Goal: Transaction & Acquisition: Purchase product/service

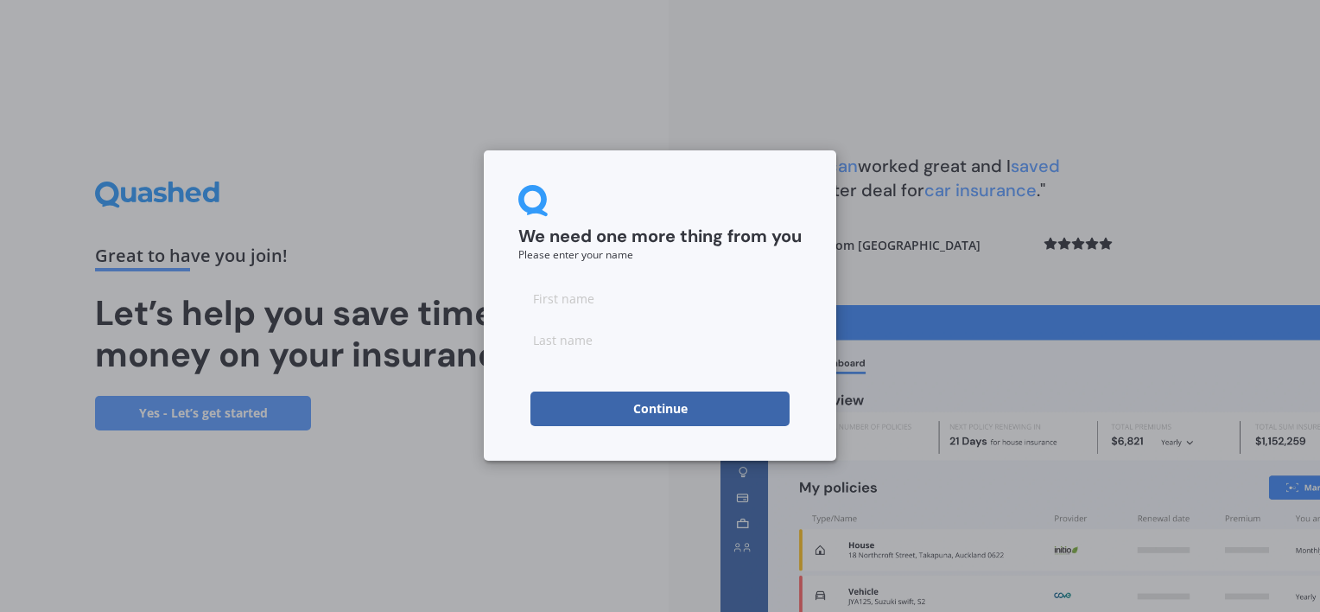
click at [613, 300] on input at bounding box center [659, 298] width 283 height 35
type input "Lindsey"
type input "Milne"
click button "Continue" at bounding box center [659, 408] width 259 height 35
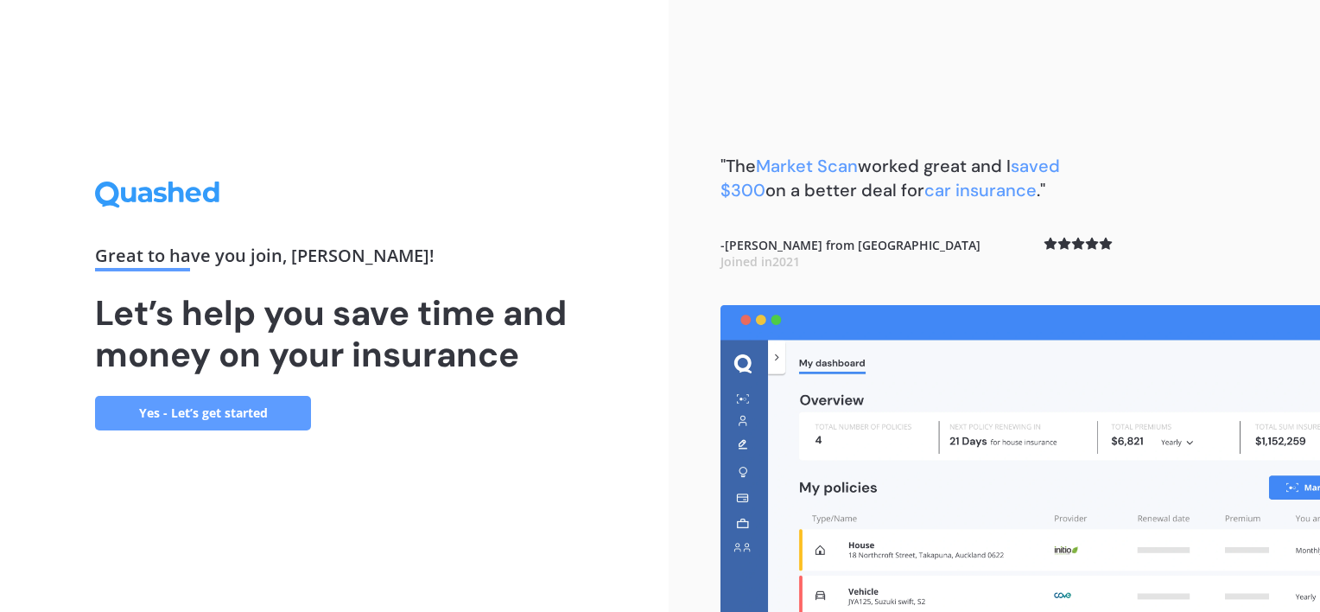
click at [225, 412] on link "Yes - Let’s get started" at bounding box center [203, 413] width 216 height 35
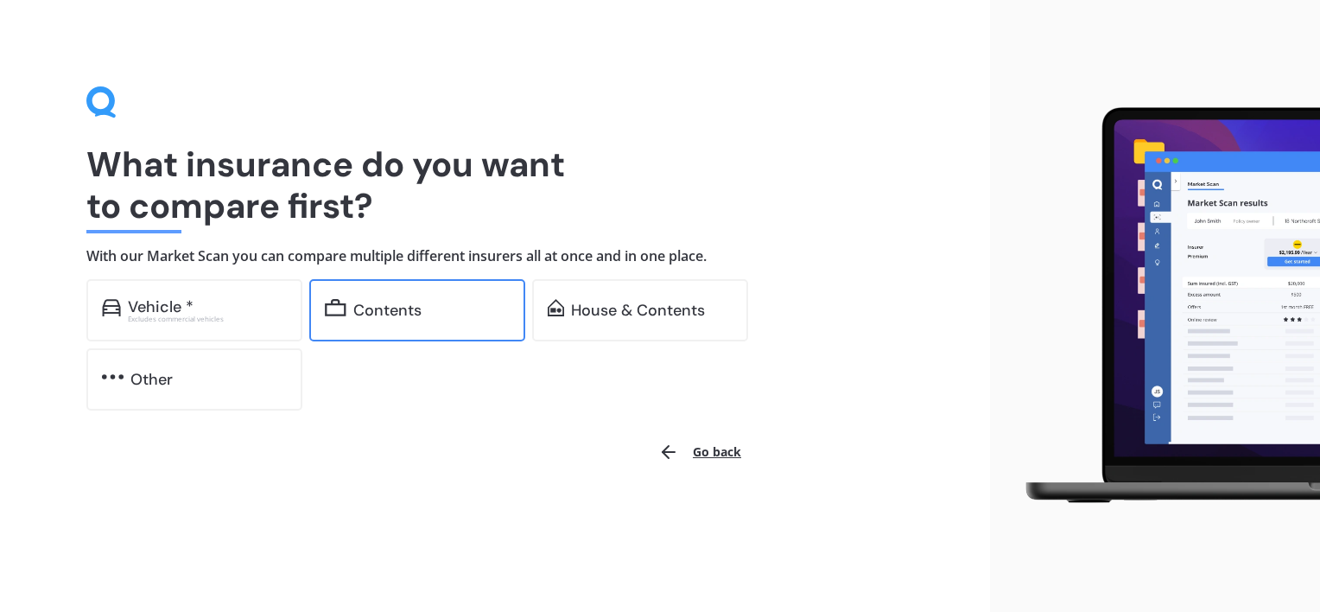
click at [388, 303] on div "Contents" at bounding box center [387, 309] width 68 height 17
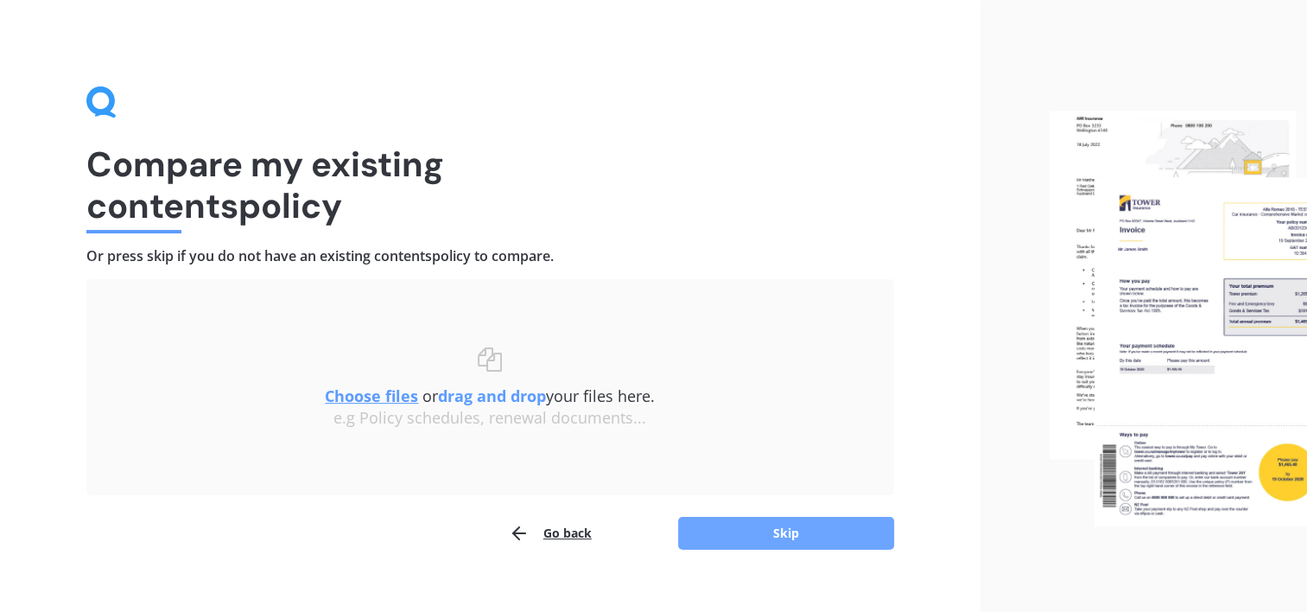
click at [777, 525] on button "Skip" at bounding box center [786, 533] width 216 height 33
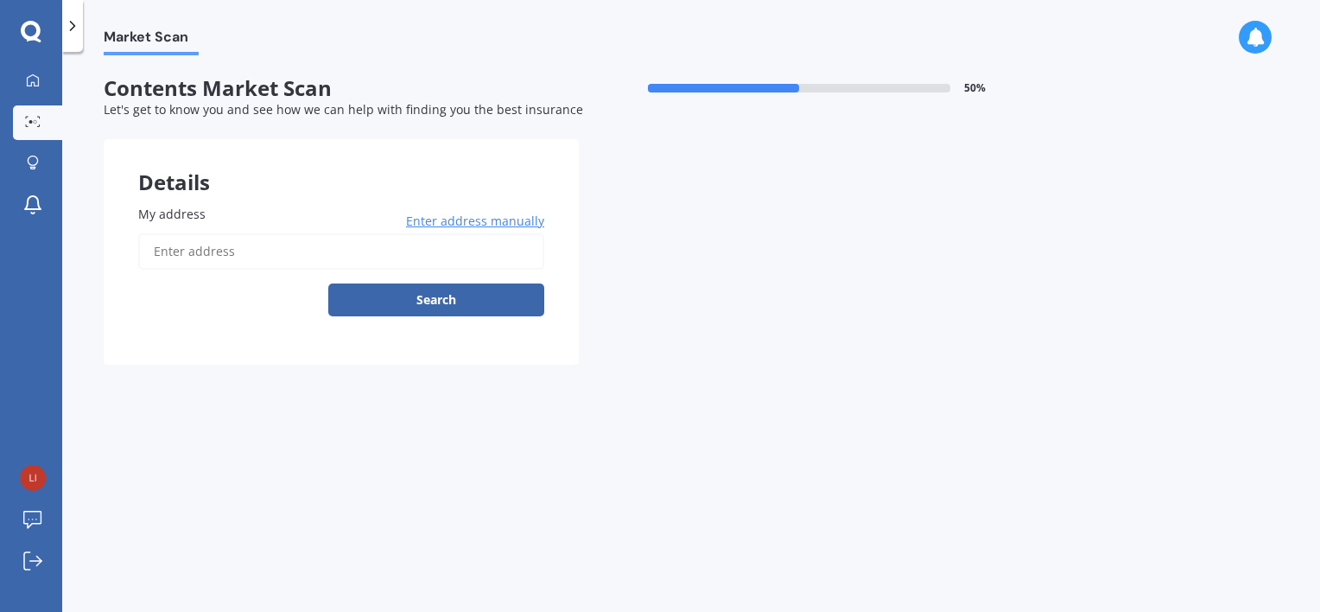
click at [301, 245] on input "My address" at bounding box center [341, 251] width 406 height 36
type input "33 Stoneyhurst Street, St Albans, Christchurch 8014"
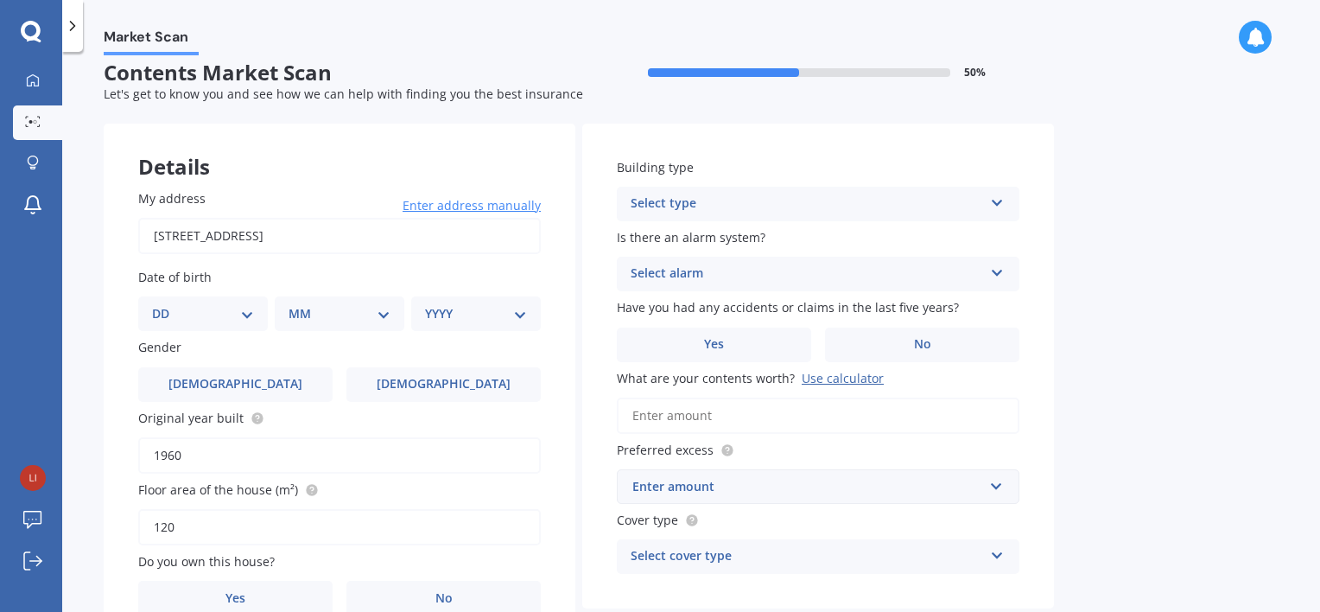
scroll to position [16, 0]
click at [204, 304] on select "DD 01 02 03 04 05 06 07 08 09 10 11 12 13 14 15 16 17 18 19 20 21 22 23 24 25 2…" at bounding box center [203, 312] width 102 height 19
select select "10"
click at [166, 303] on select "DD 01 02 03 04 05 06 07 08 09 10 11 12 13 14 15 16 17 18 19 20 21 22 23 24 25 2…" at bounding box center [203, 312] width 102 height 19
click at [321, 294] on div "Date of birth DD 01 02 03 04 05 06 07 08 09 10 11 12 13 14 15 16 17 18 19 20 21…" at bounding box center [339, 298] width 403 height 63
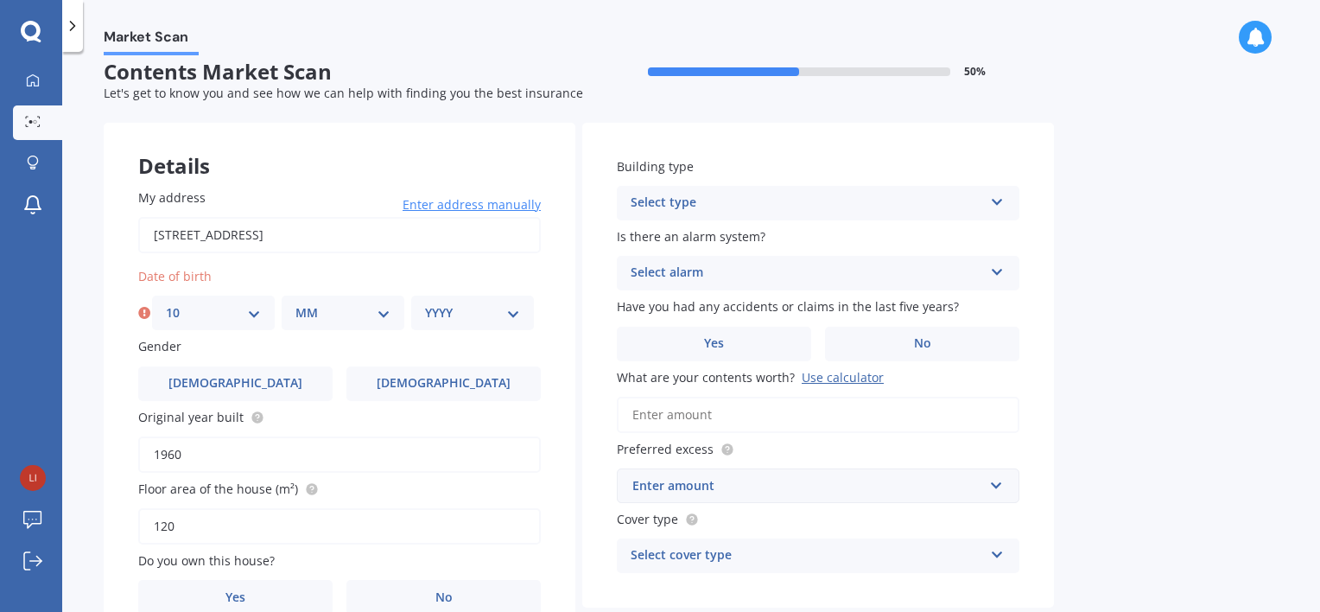
click at [320, 304] on select "MM 01 02 03 04 05 06 07 08 09 10 11 12" at bounding box center [342, 312] width 95 height 19
select select "07"
click at [295, 303] on select "MM 01 02 03 04 05 06 07 08 09 10 11 12" at bounding box center [342, 312] width 95 height 19
click at [437, 304] on select "YYYY 2009 2008 2007 2006 2005 2004 2003 2002 2001 2000 1999 1998 1997 1996 1995…" at bounding box center [472, 312] width 95 height 19
select select "1985"
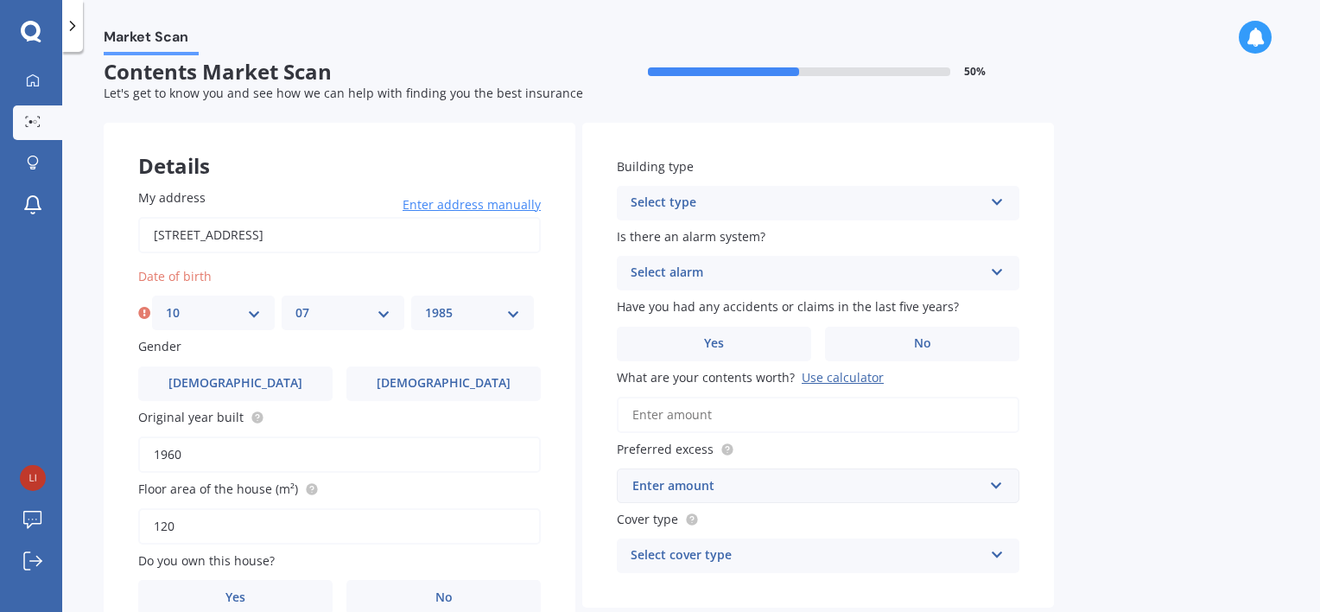
click at [425, 303] on select "YYYY 2009 2008 2007 2006 2005 2004 2003 2002 2001 2000 1999 1998 1997 1996 1995…" at bounding box center [472, 312] width 95 height 19
click at [427, 377] on span "Female" at bounding box center [443, 383] width 137 height 15
click at [0, 0] on input "Female" at bounding box center [0, 0] width 0 height 0
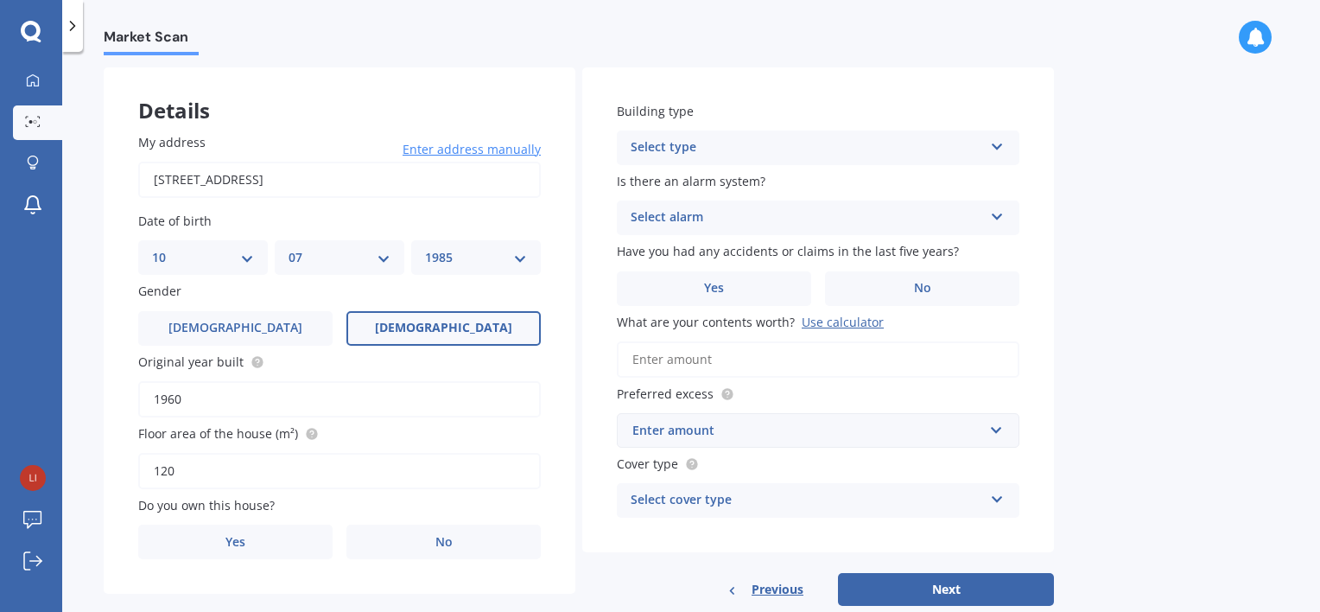
scroll to position [74, 0]
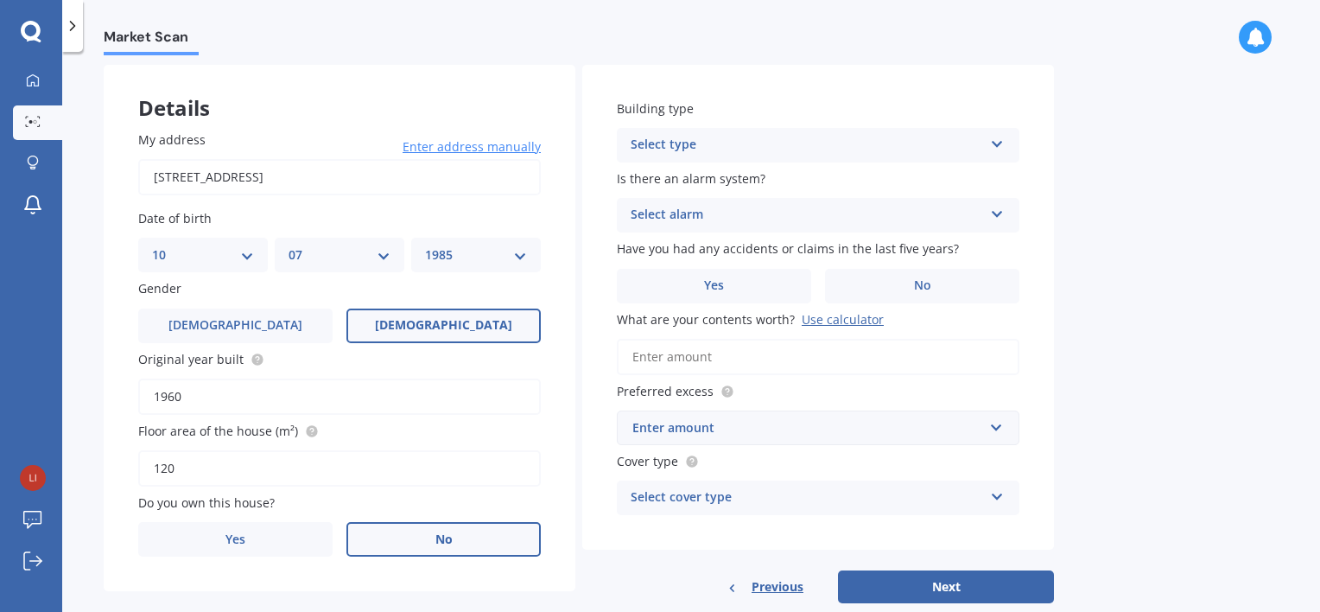
click at [466, 548] on label "No" at bounding box center [443, 539] width 194 height 35
click at [0, 0] on input "No" at bounding box center [0, 0] width 0 height 0
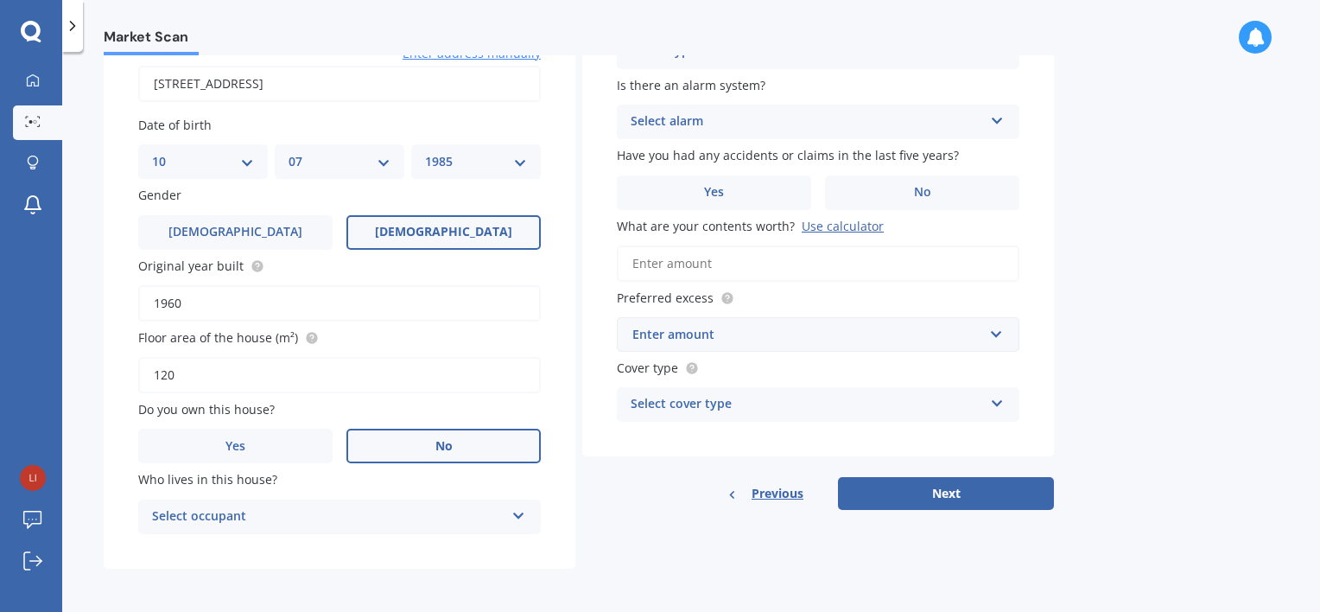
click at [345, 521] on div "Select occupant" at bounding box center [328, 516] width 352 height 21
click at [311, 538] on div "Tenant" at bounding box center [339, 550] width 401 height 31
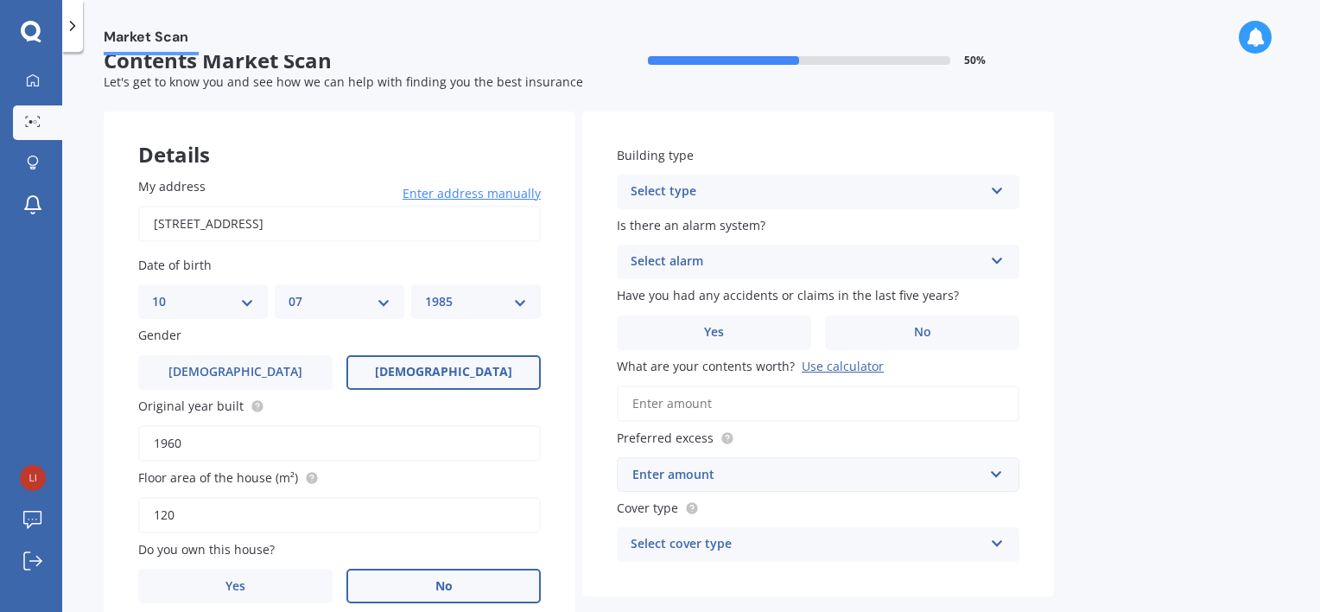
scroll to position [0, 0]
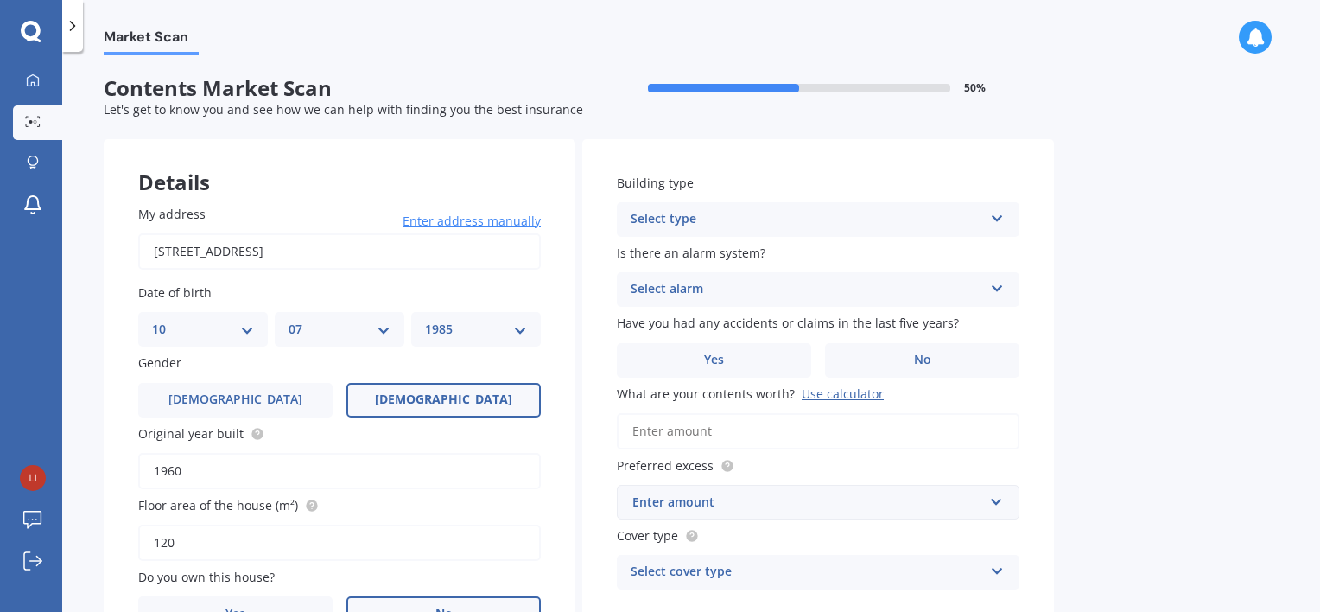
click at [698, 195] on div "Building type Select type Freestanding Multi-unit (in a block of 6 or less) Mul…" at bounding box center [818, 205] width 403 height 63
click at [693, 205] on div "Select type Freestanding Multi-unit (in a block of 6 or less) Multi-unit (in a …" at bounding box center [818, 219] width 403 height 35
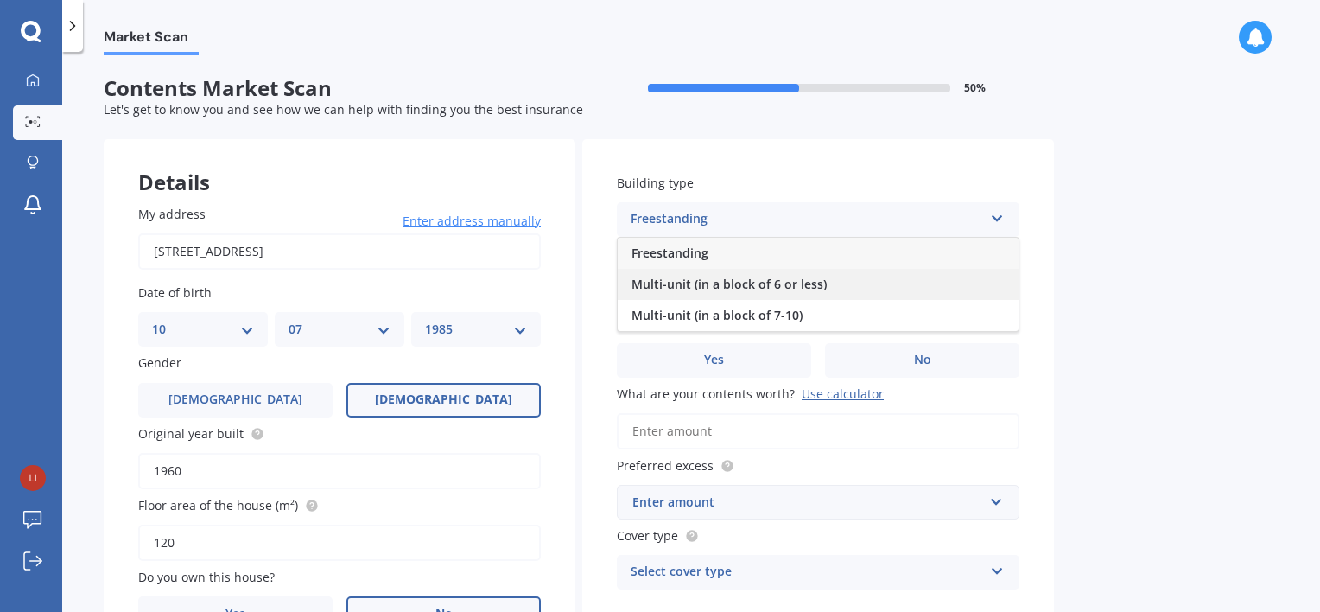
click at [691, 279] on span "Multi-unit (in a block of 6 or less)" at bounding box center [728, 284] width 195 height 16
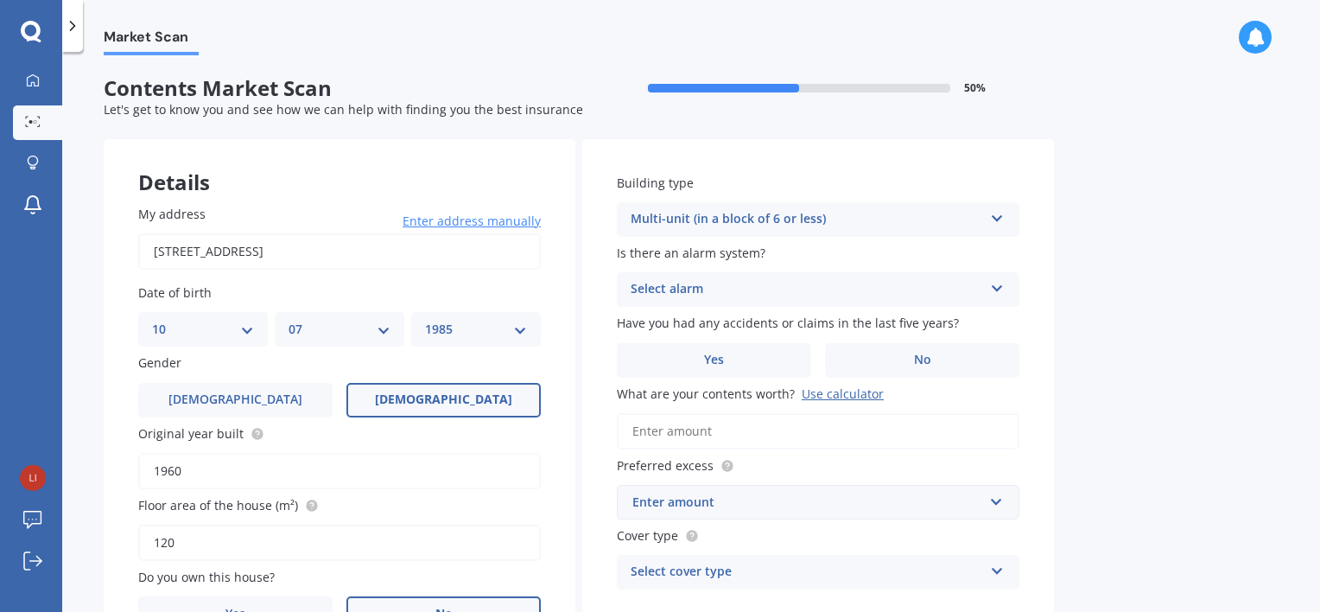
click at [704, 287] on div "Select alarm" at bounding box center [807, 289] width 352 height 21
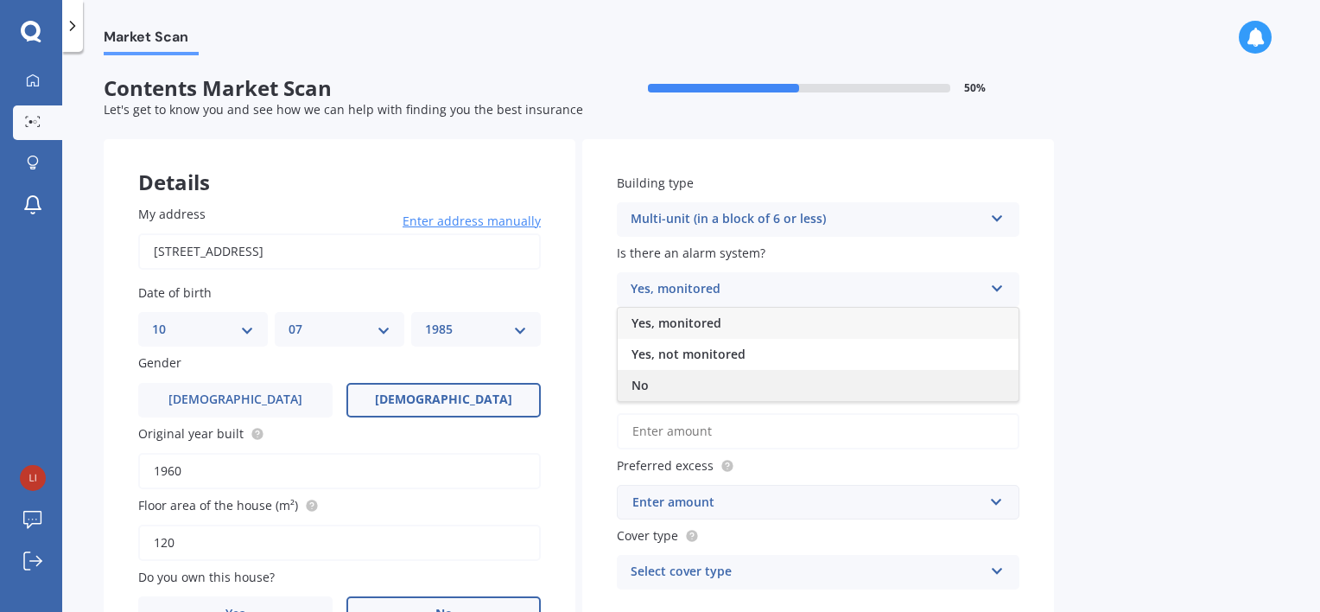
click at [681, 376] on div "No" at bounding box center [818, 385] width 401 height 31
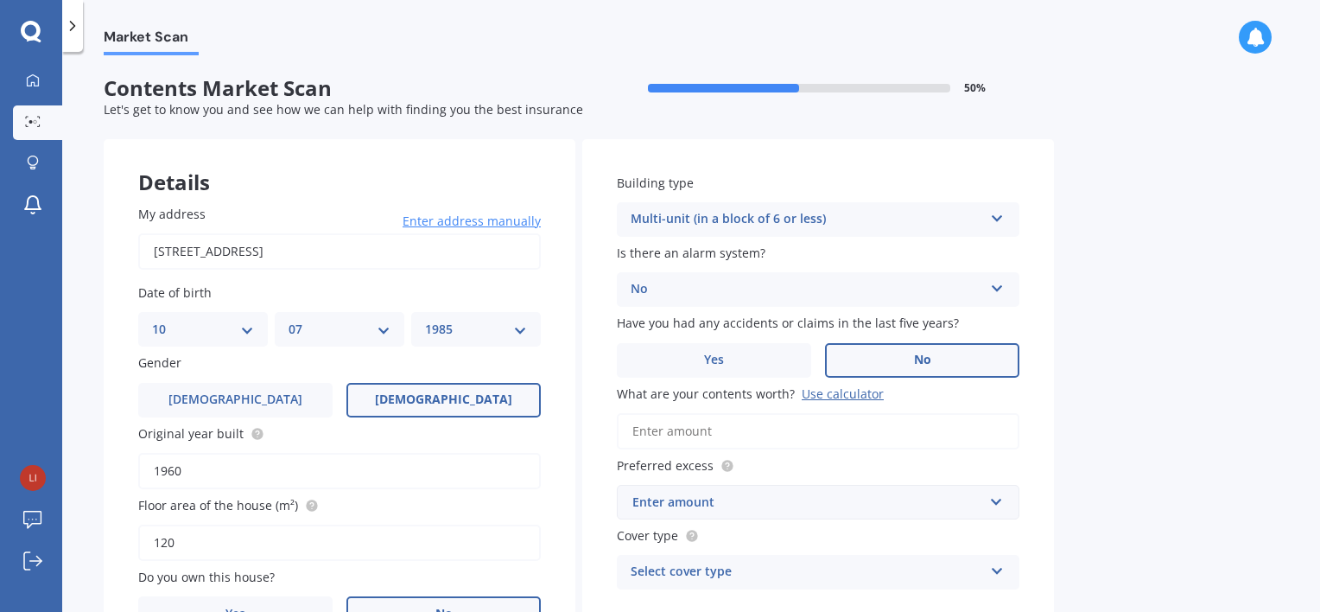
click at [883, 363] on label "No" at bounding box center [922, 360] width 194 height 35
click at [0, 0] on input "No" at bounding box center [0, 0] width 0 height 0
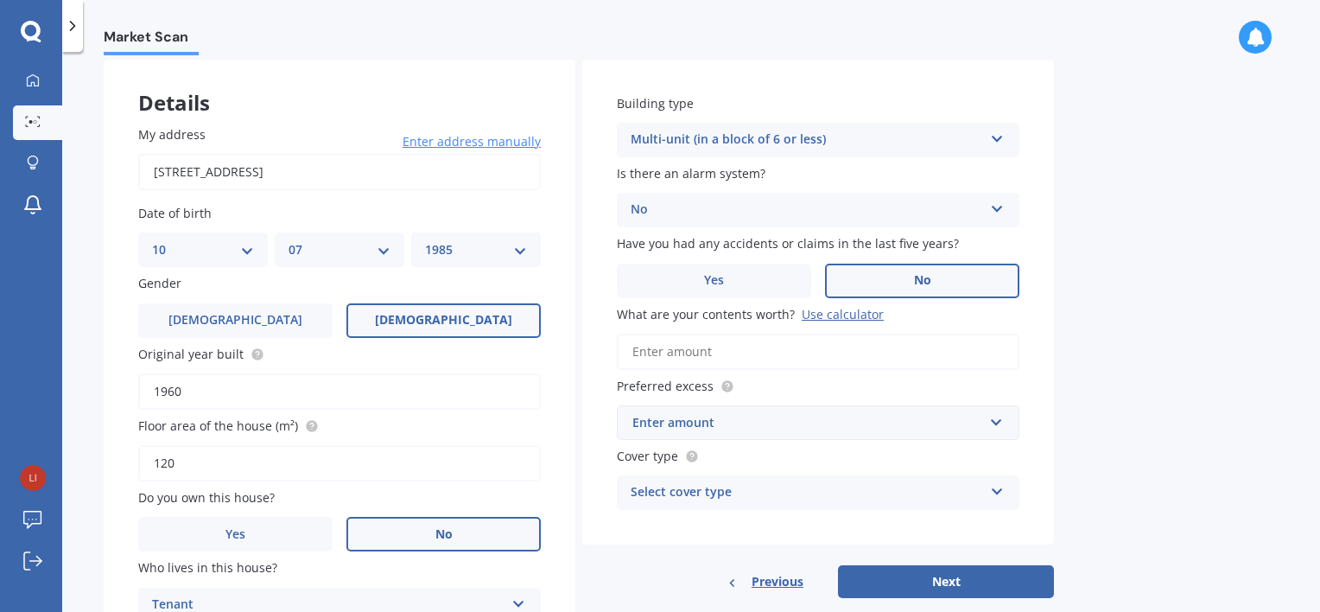
scroll to position [82, 0]
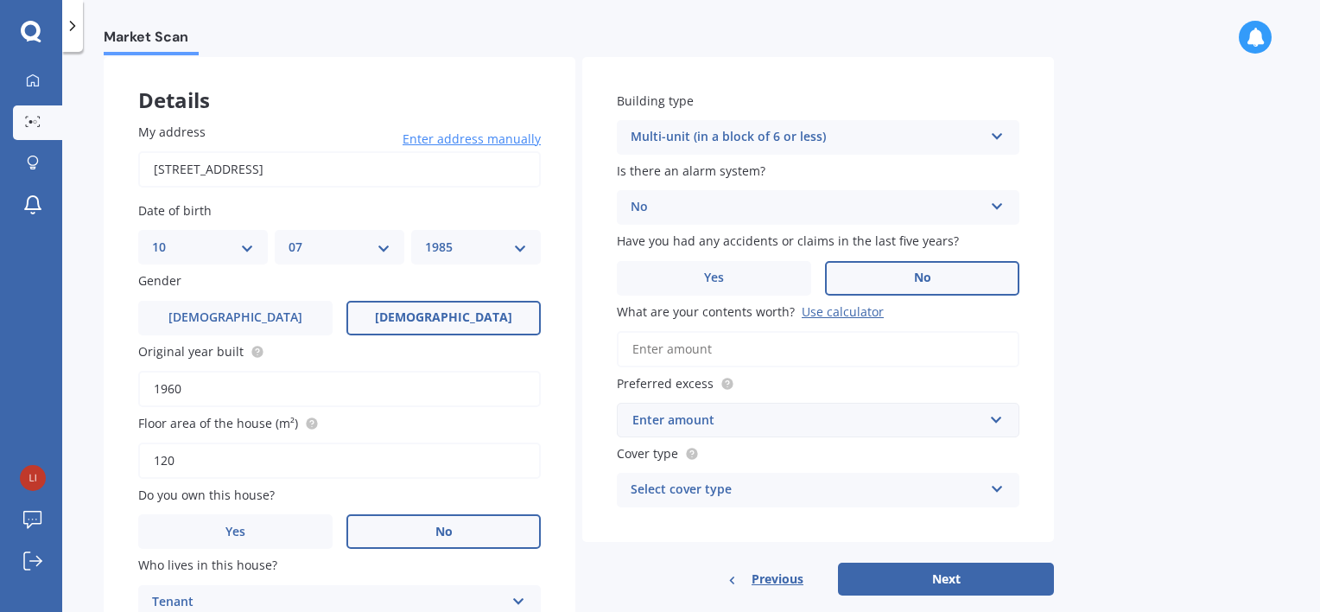
click at [792, 348] on input "What are your contents worth? Use calculator" at bounding box center [818, 349] width 403 height 36
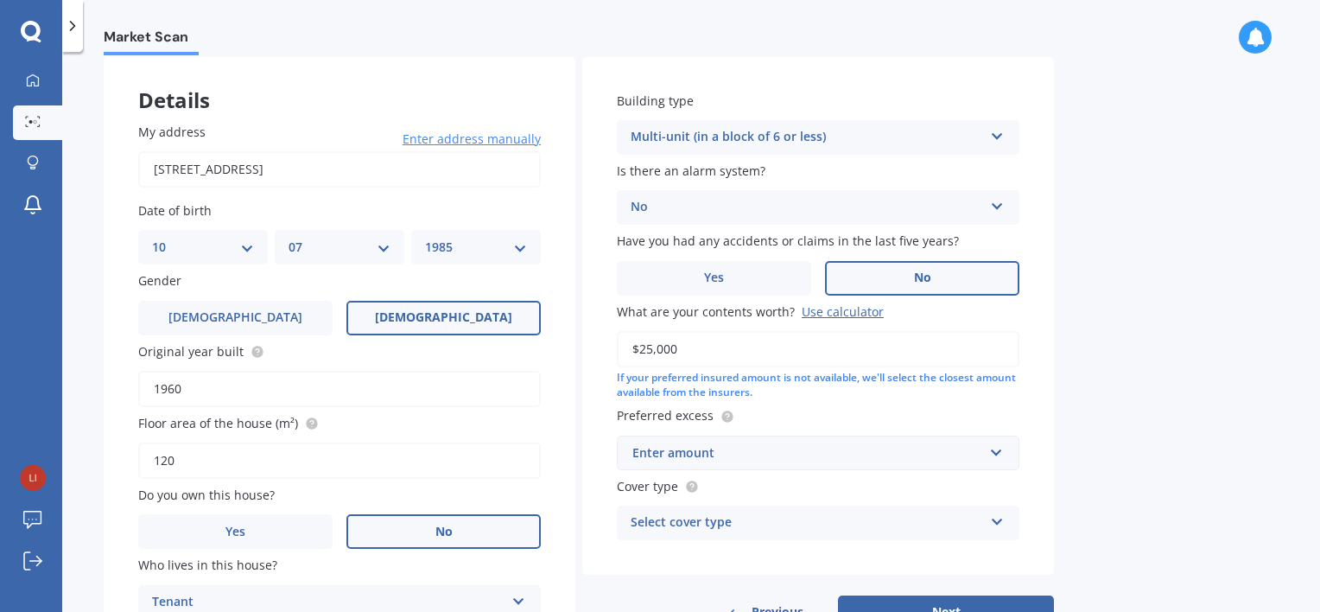
scroll to position [144, 0]
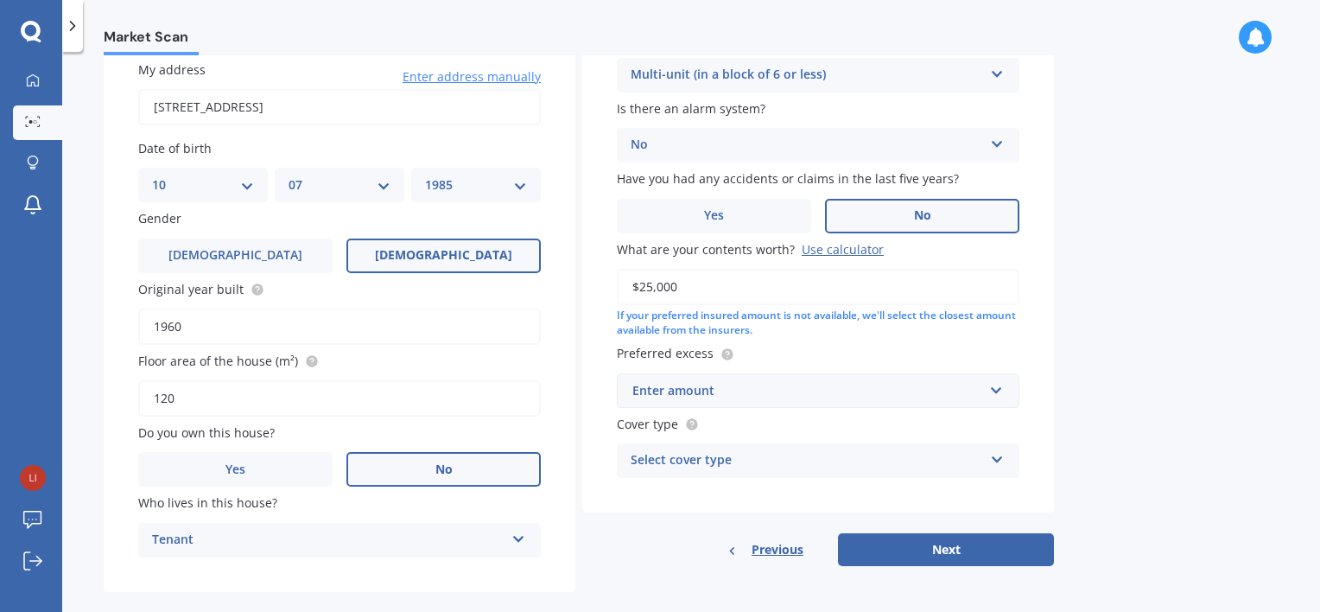
type input "$25,000"
click at [758, 381] on div "Enter amount" at bounding box center [807, 390] width 351 height 19
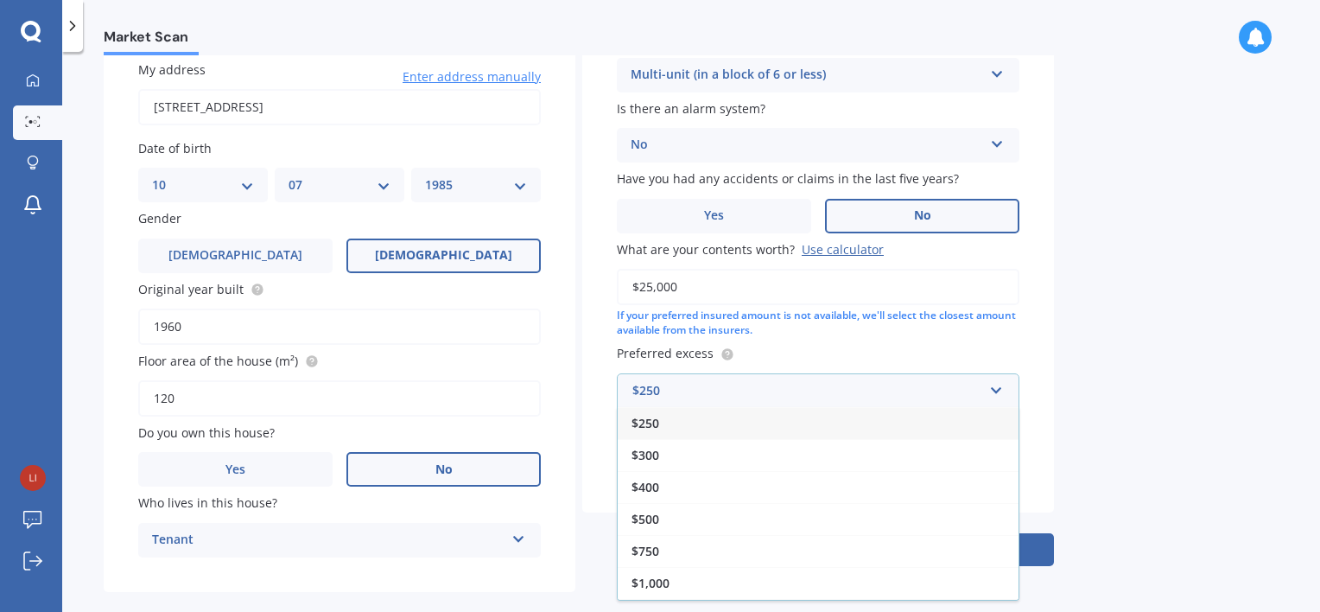
click at [733, 422] on div "$250" at bounding box center [818, 423] width 401 height 32
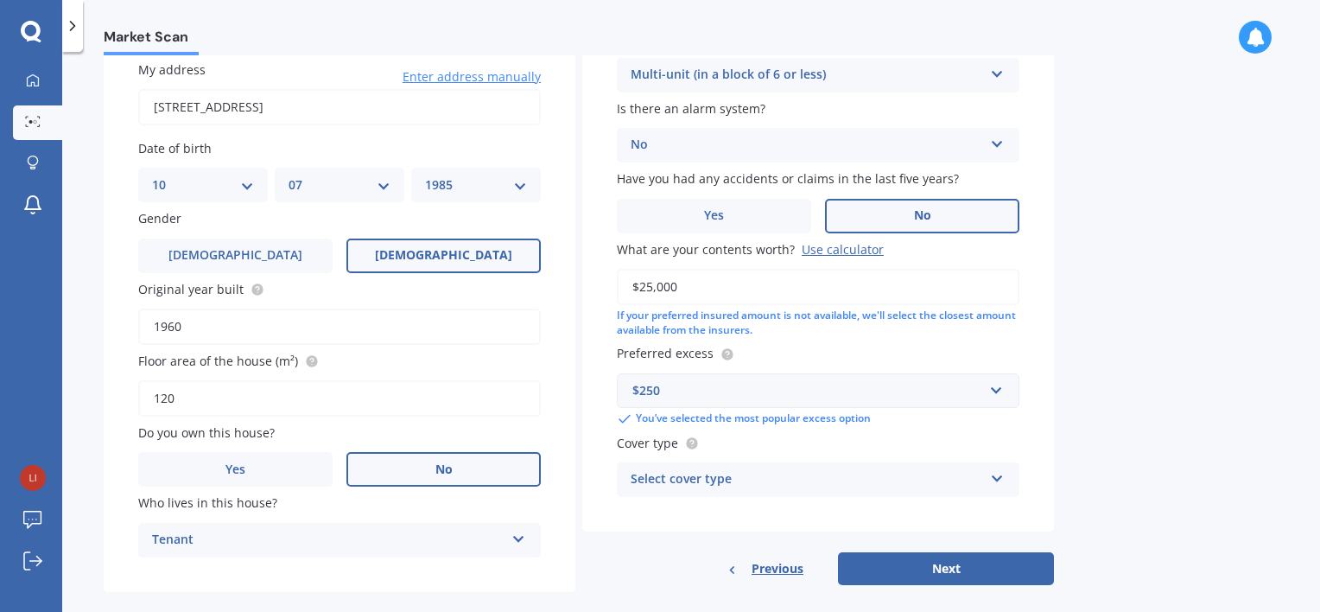
click at [736, 477] on div "Select cover type" at bounding box center [807, 479] width 352 height 21
click at [714, 514] on div "High" at bounding box center [818, 513] width 401 height 31
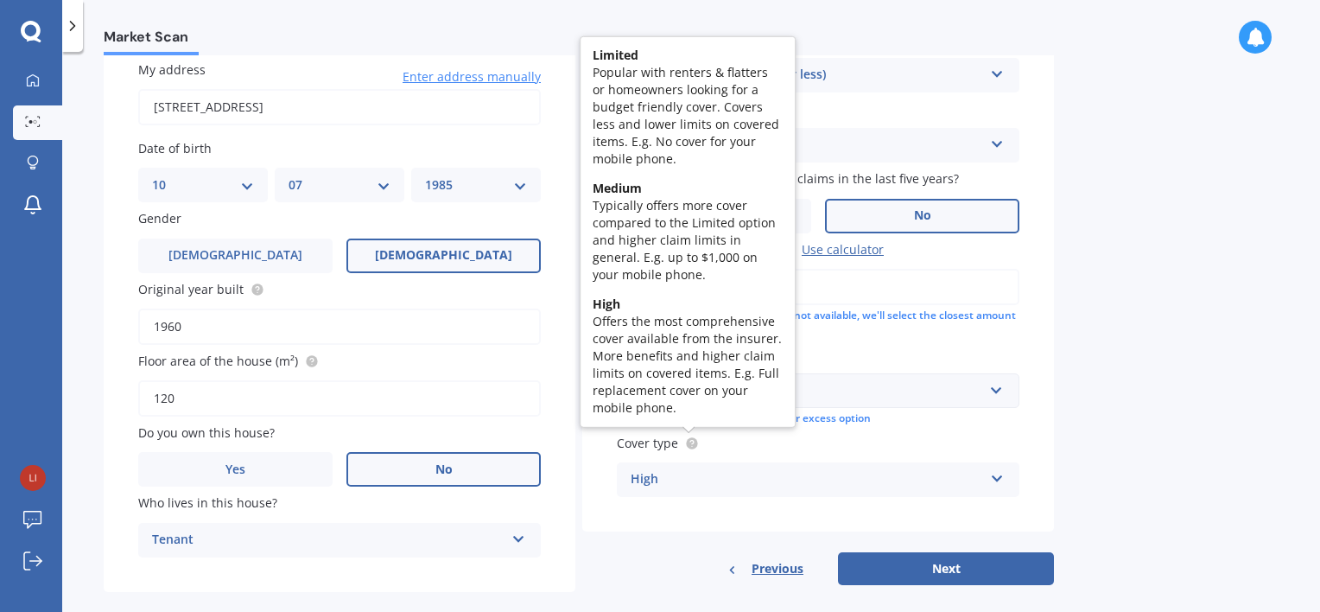
click at [692, 445] on circle at bounding box center [691, 442] width 11 height 11
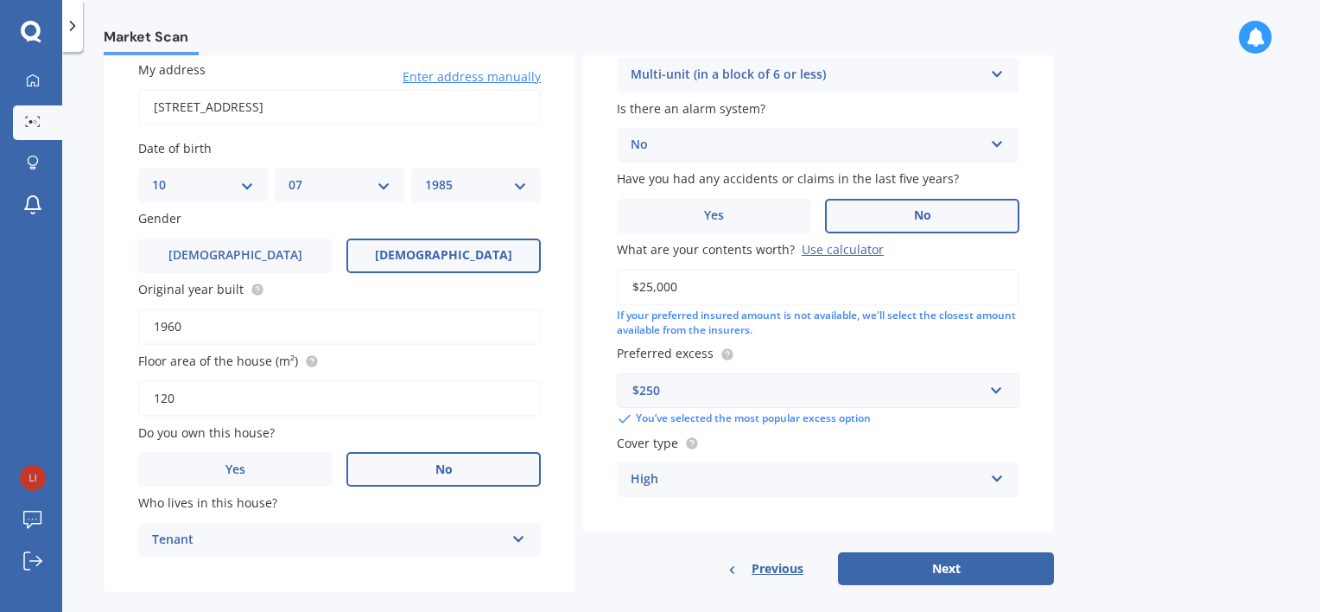
click at [684, 488] on div "High" at bounding box center [807, 479] width 352 height 21
click at [675, 512] on div "High" at bounding box center [818, 513] width 401 height 31
click at [952, 572] on button "Next" at bounding box center [946, 568] width 216 height 33
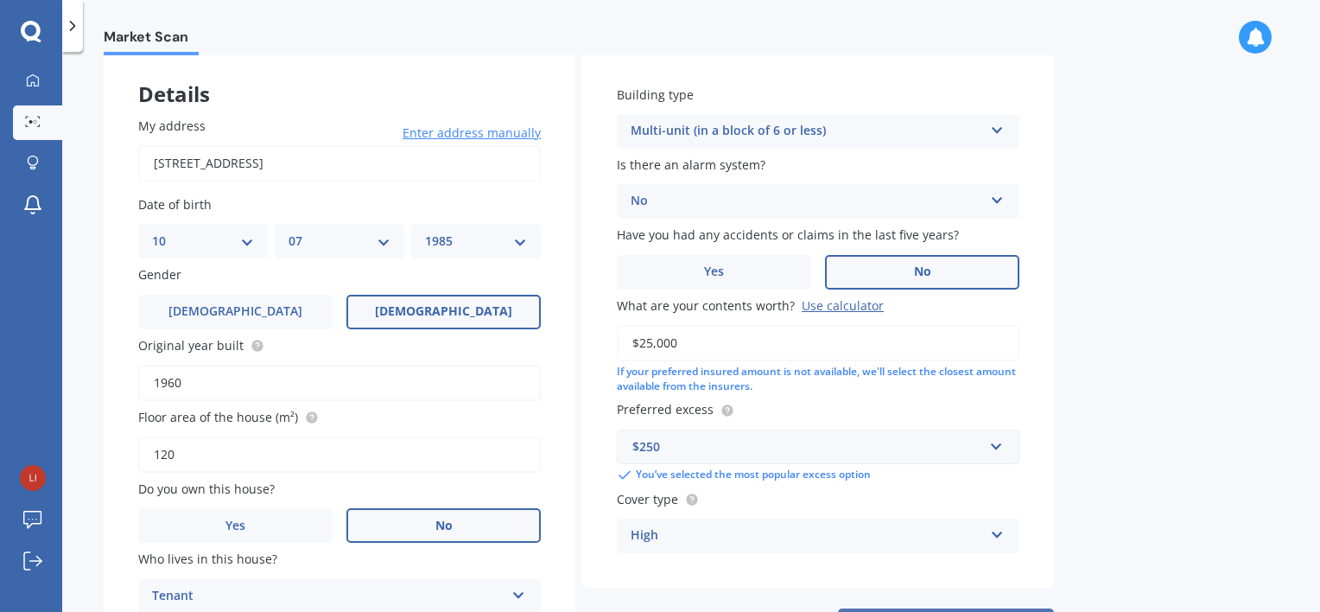
select select "10"
select select "07"
select select "1985"
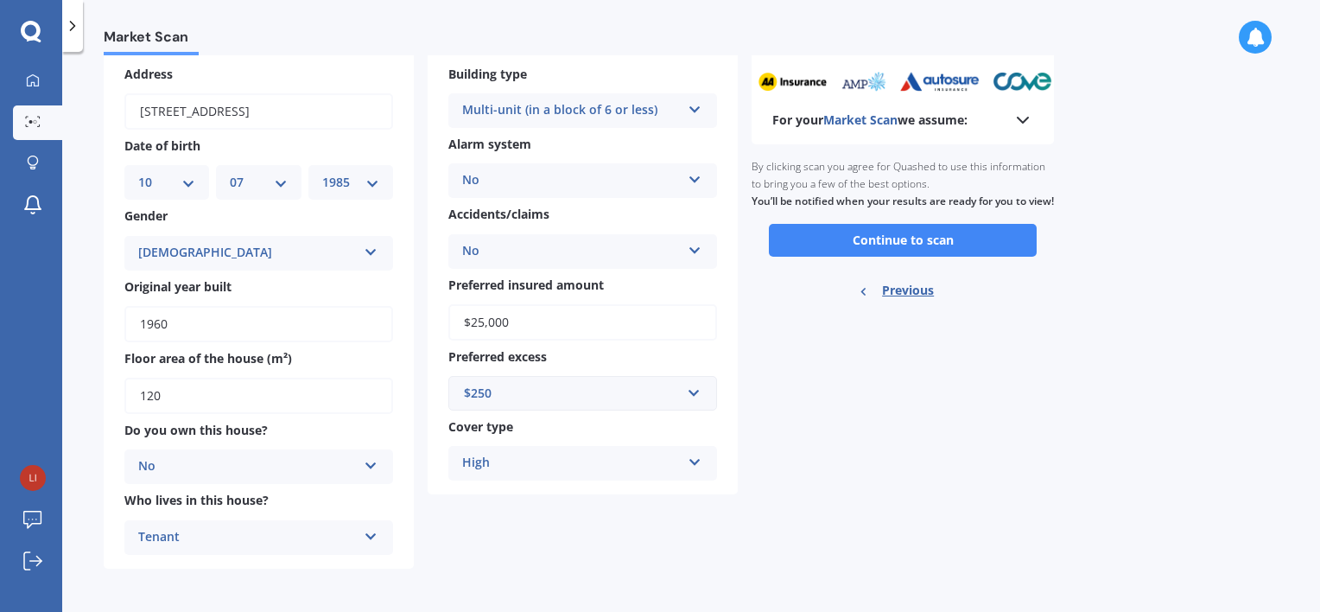
scroll to position [0, 0]
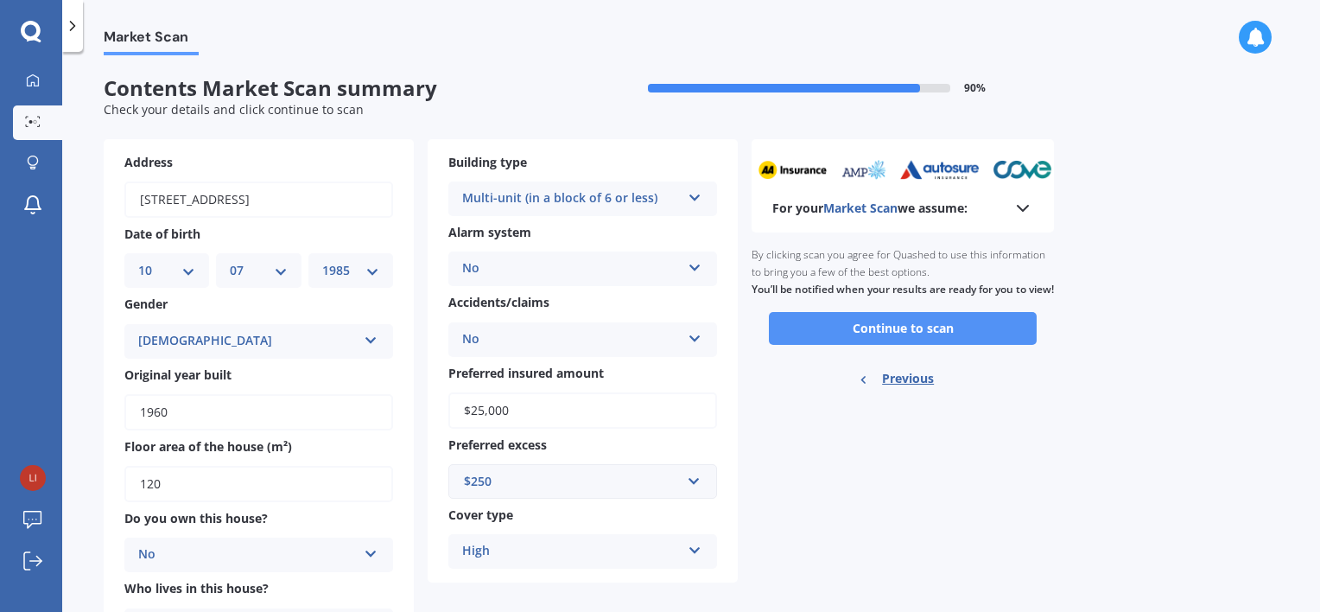
click at [895, 339] on button "Continue to scan" at bounding box center [903, 328] width 268 height 33
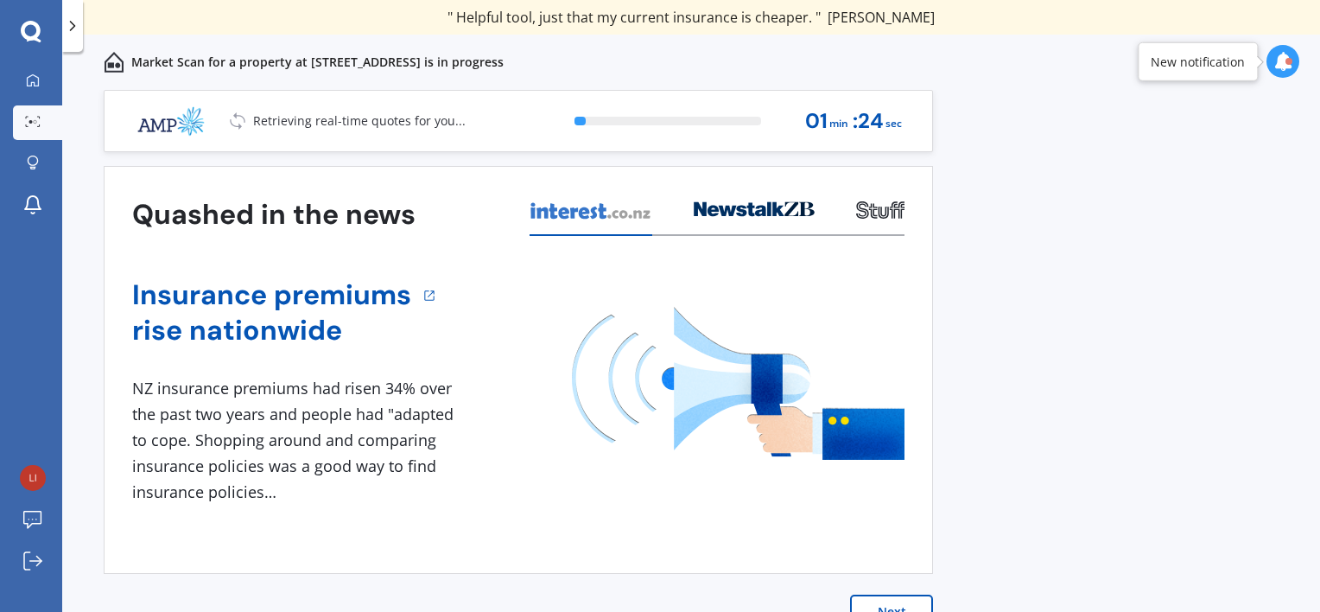
scroll to position [14, 0]
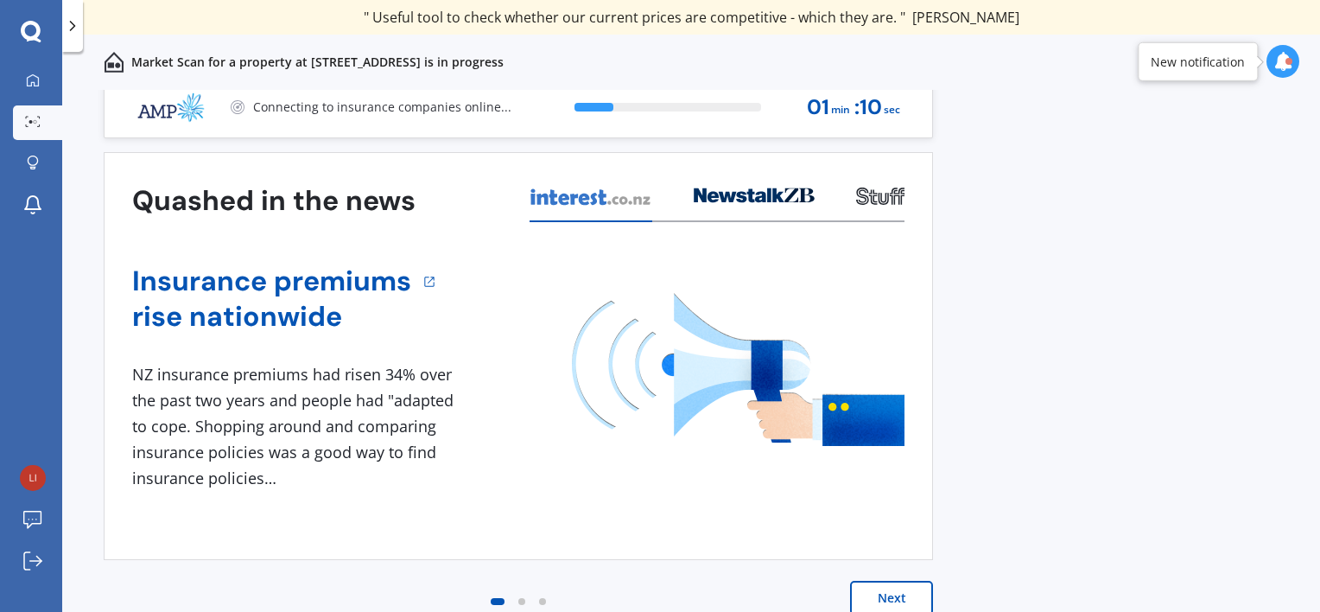
click at [886, 598] on button "Next" at bounding box center [891, 597] width 83 height 35
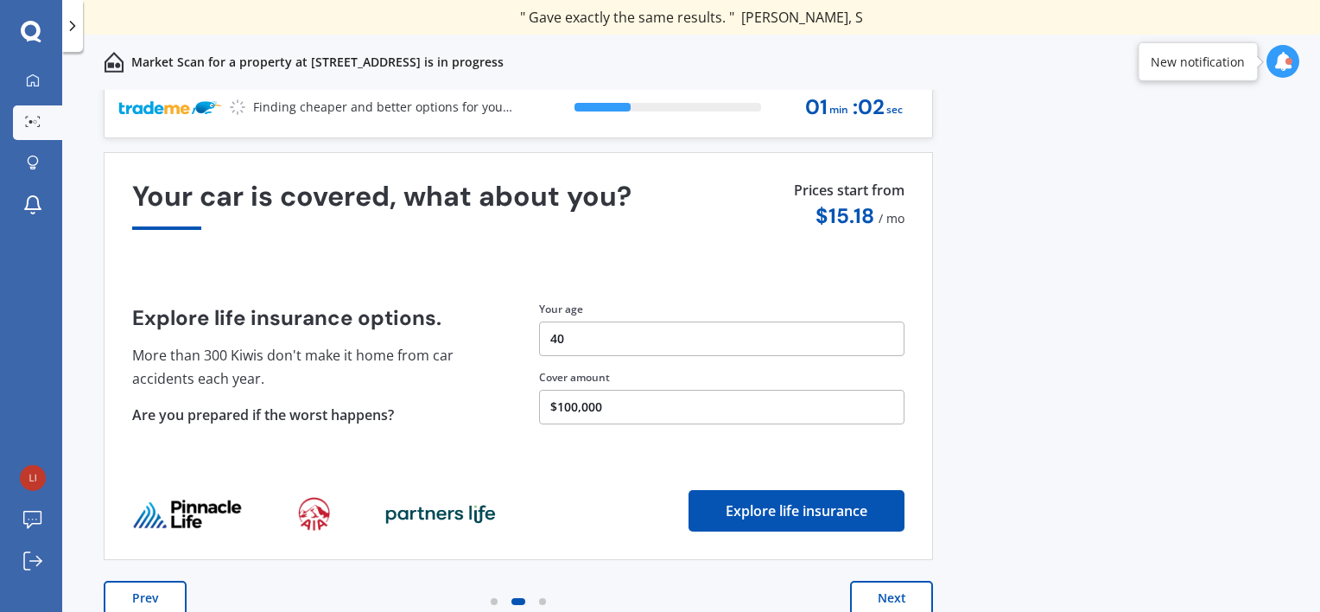
click at [886, 598] on button "Next" at bounding box center [891, 597] width 83 height 35
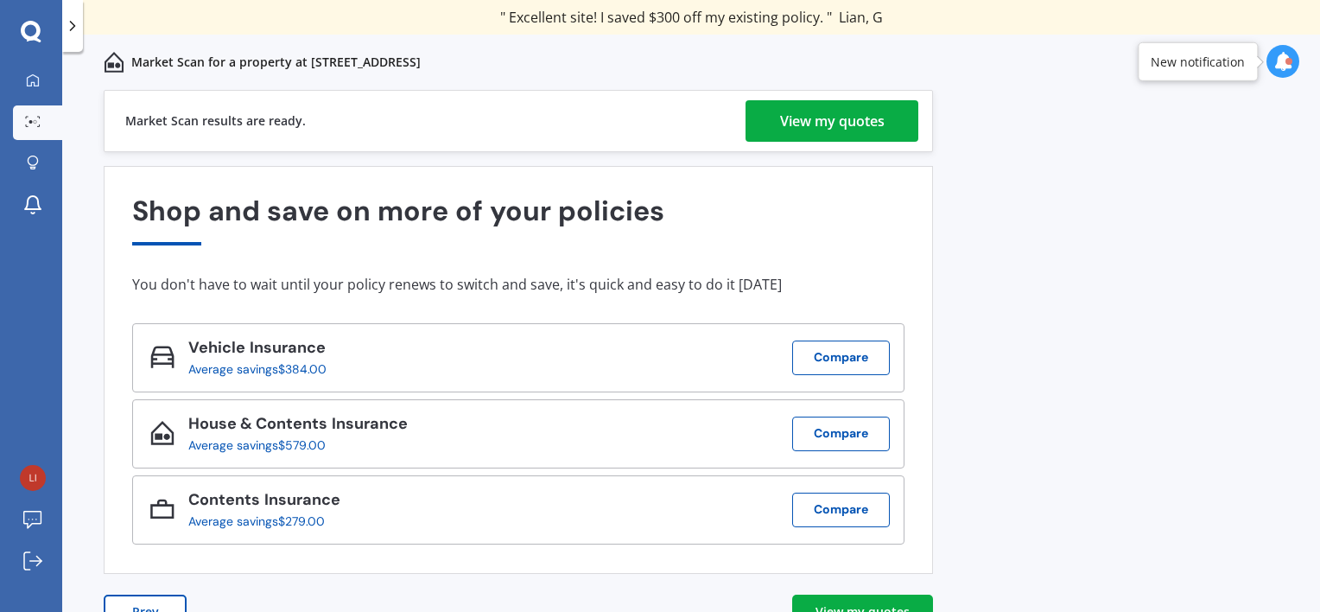
scroll to position [0, 0]
click at [858, 124] on div "View my quotes" at bounding box center [832, 120] width 105 height 41
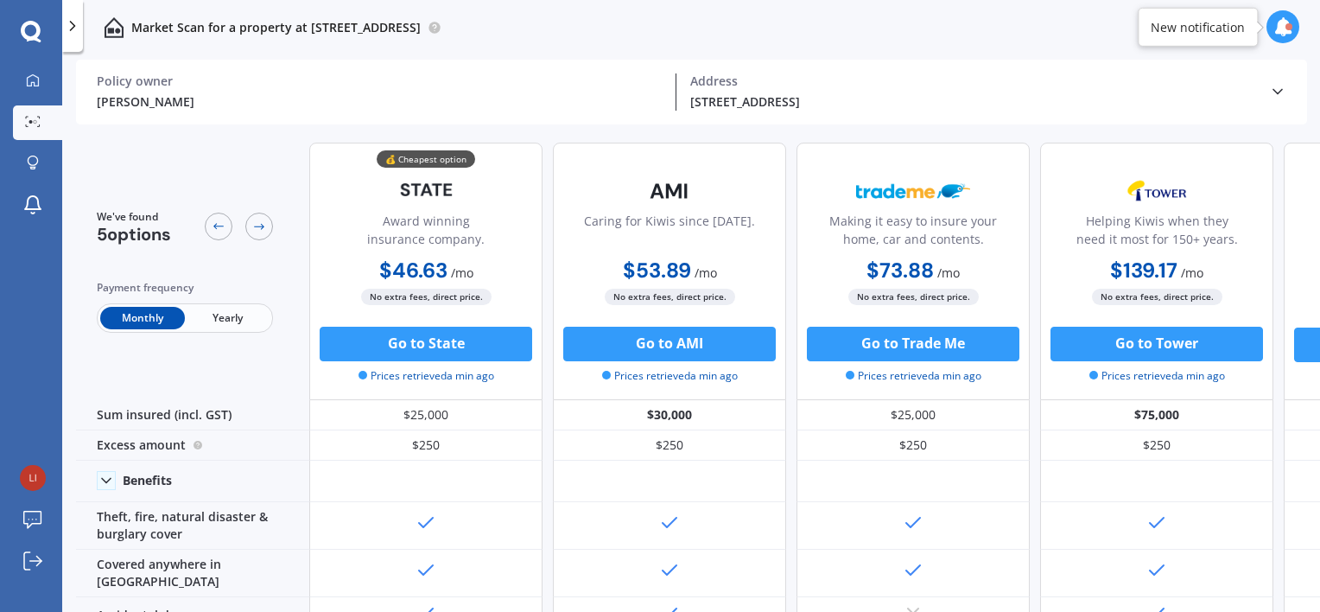
click at [238, 321] on span "Yearly" at bounding box center [227, 318] width 85 height 22
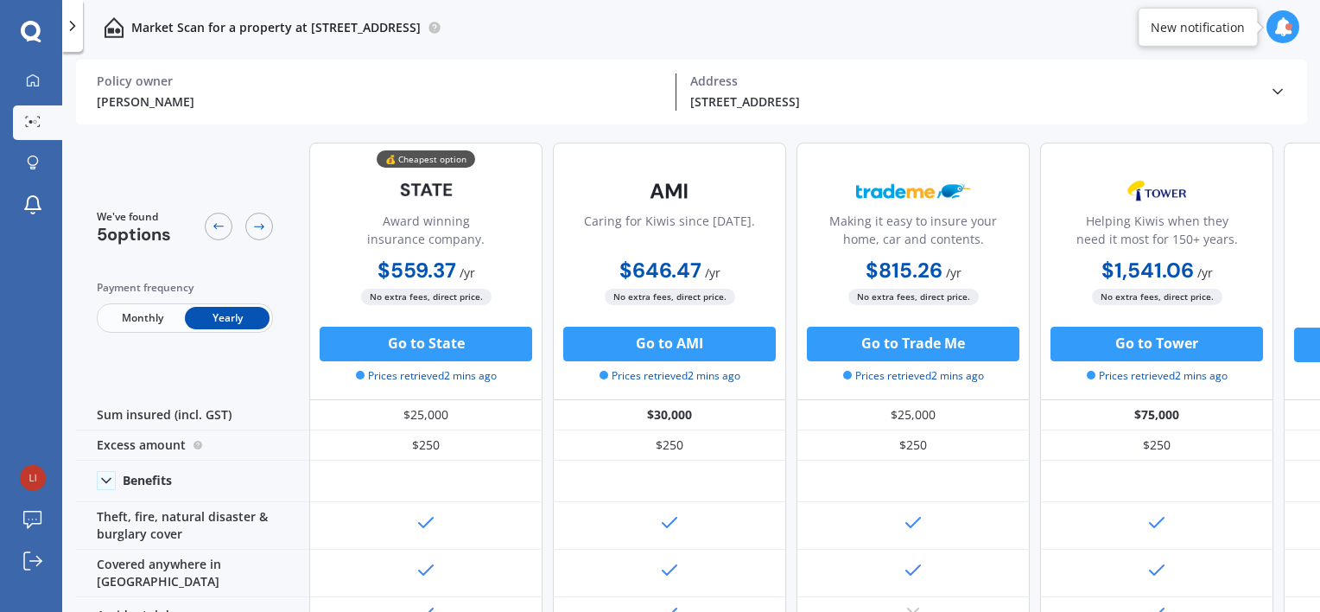
click at [158, 320] on span "Monthly" at bounding box center [142, 318] width 85 height 22
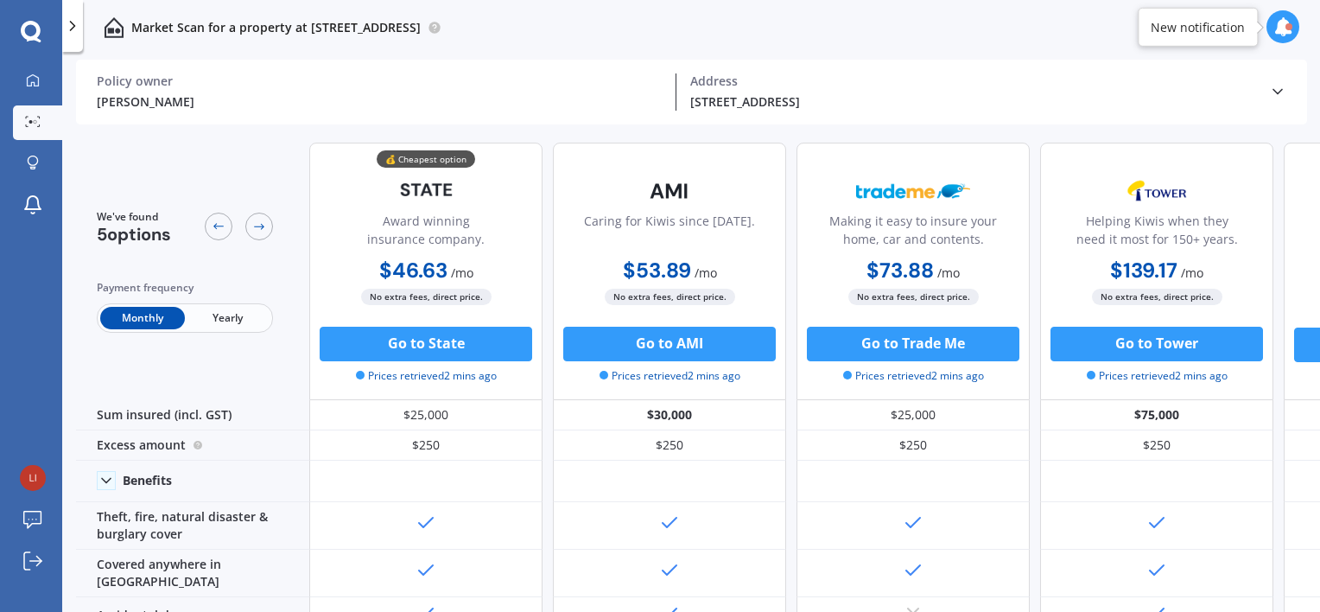
click at [244, 319] on span "Yearly" at bounding box center [227, 318] width 85 height 22
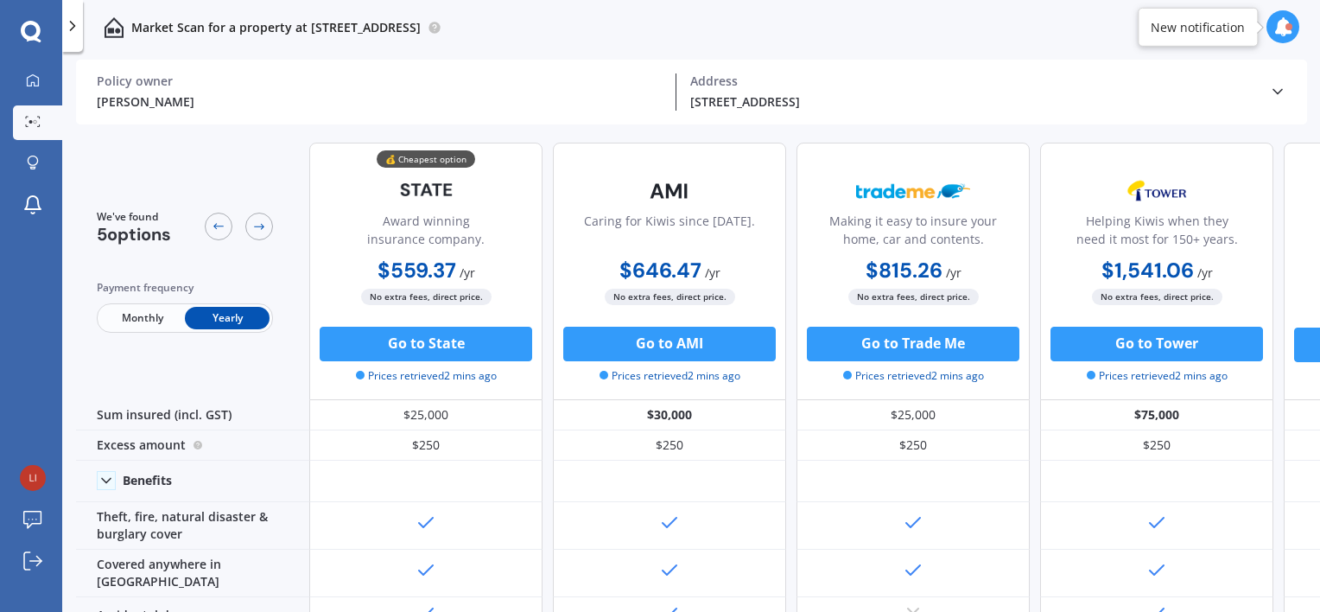
click at [1271, 18] on div at bounding box center [1282, 26] width 33 height 33
click at [17, 565] on link "Log out" at bounding box center [37, 561] width 49 height 35
